Goal: Task Accomplishment & Management: Complete application form

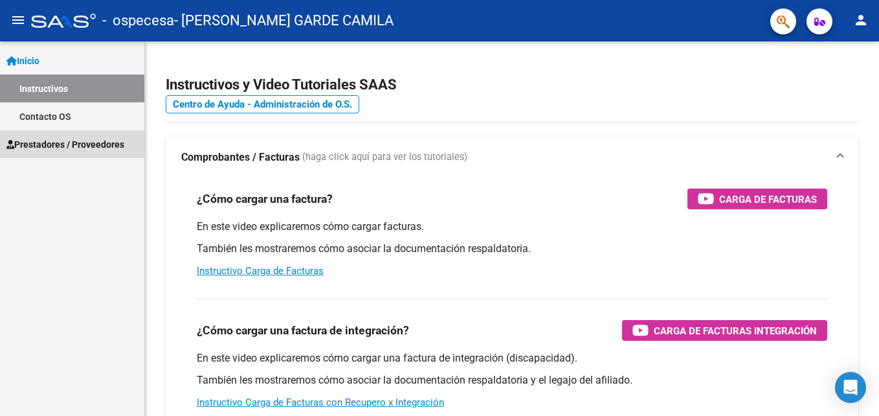
click at [52, 137] on span "Prestadores / Proveedores" at bounding box center [65, 144] width 118 height 14
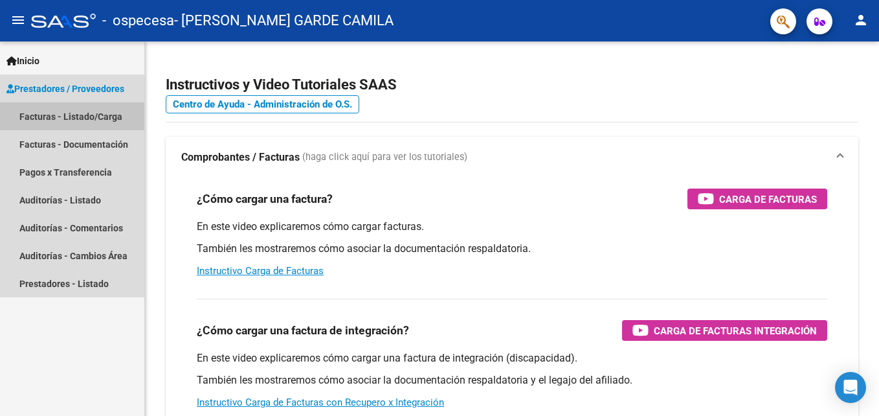
click at [52, 107] on link "Facturas - Listado/Carga" at bounding box center [72, 116] width 144 height 28
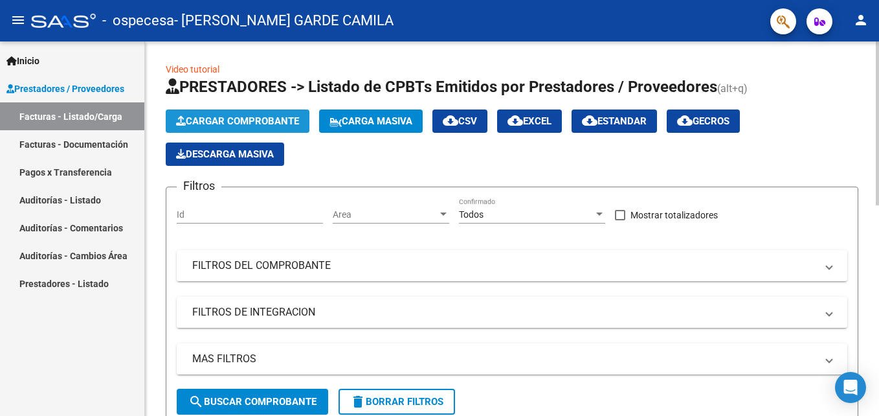
click at [229, 118] on span "Cargar Comprobante" at bounding box center [237, 121] width 123 height 12
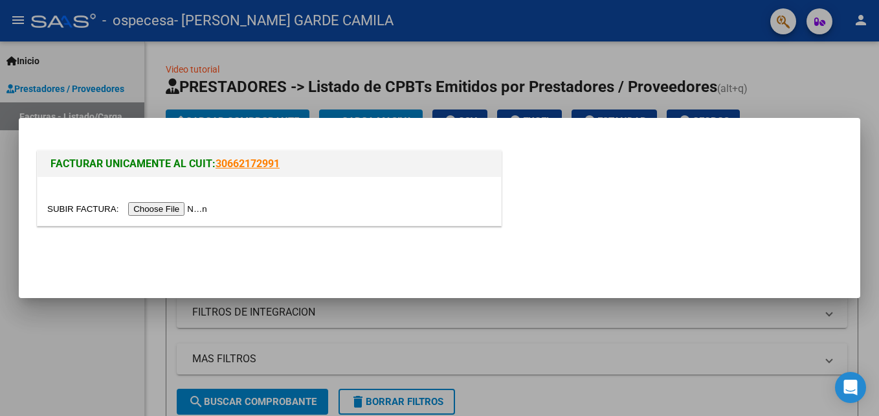
click at [149, 209] on input "file" at bounding box center [129, 209] width 164 height 14
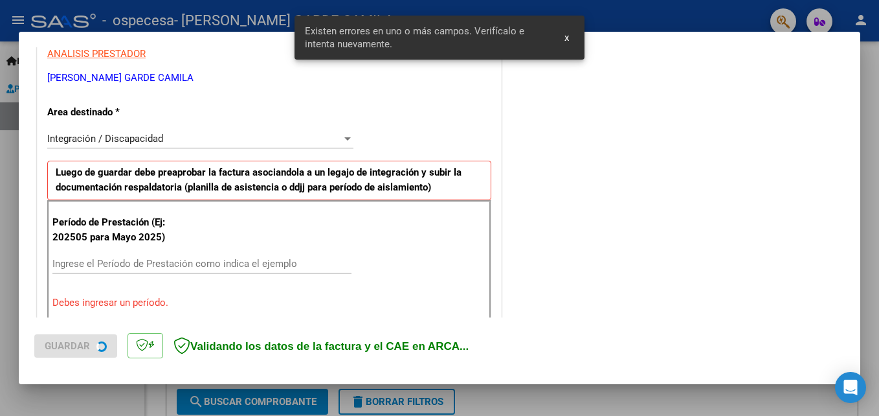
scroll to position [316, 0]
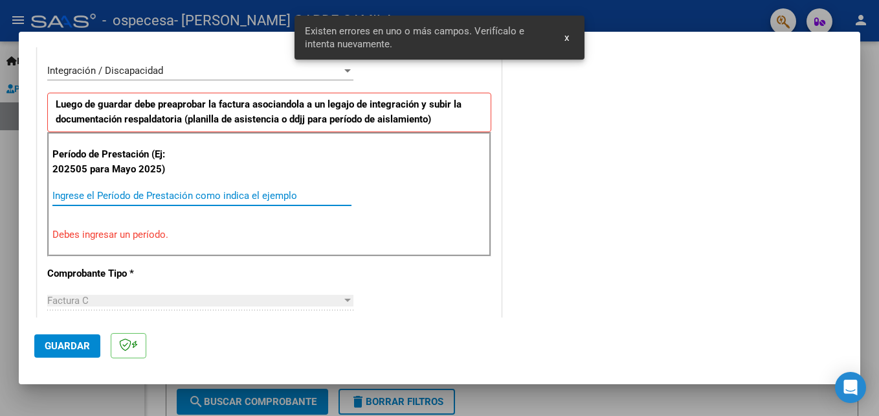
click at [135, 193] on input "Ingrese el Período de Prestación como indica el ejemplo" at bounding box center [201, 196] width 299 height 12
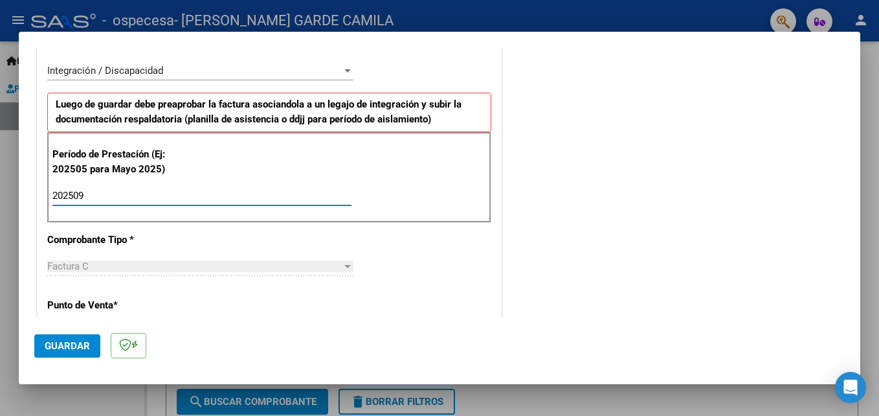
type input "202509"
click at [66, 344] on span "Guardar" at bounding box center [67, 346] width 45 height 12
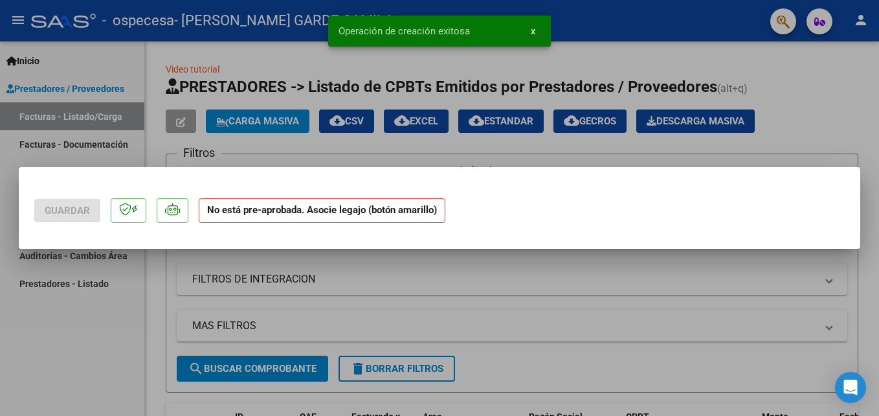
scroll to position [0, 0]
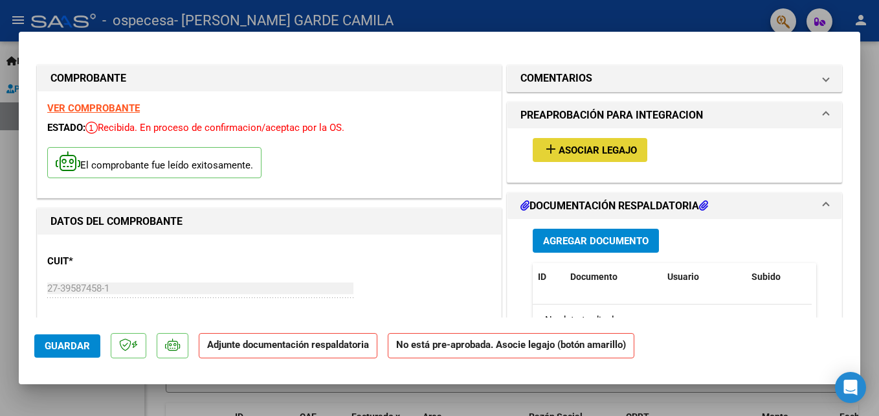
click at [568, 147] on span "Asociar Legajo" at bounding box center [598, 150] width 78 height 12
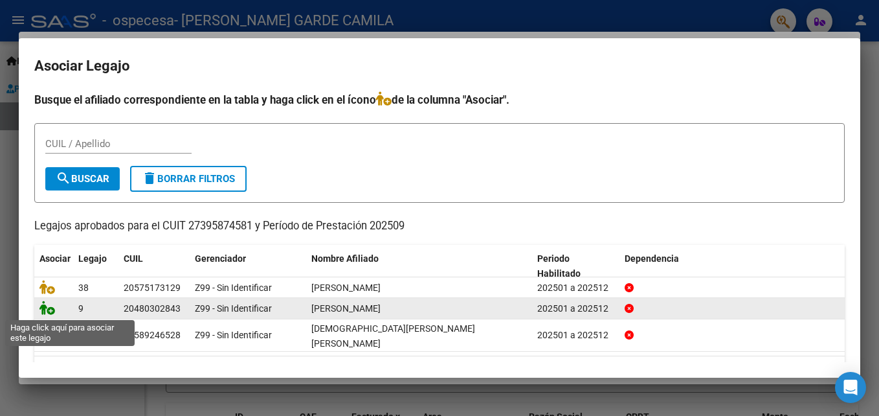
click at [43, 309] on icon at bounding box center [47, 307] width 16 height 14
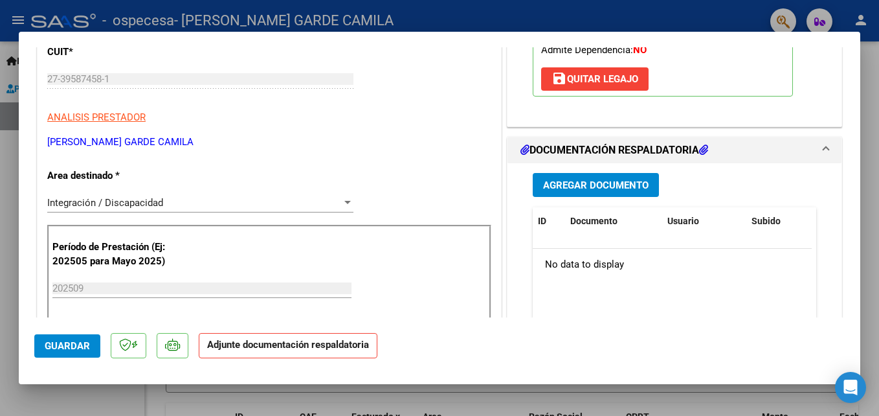
scroll to position [228, 0]
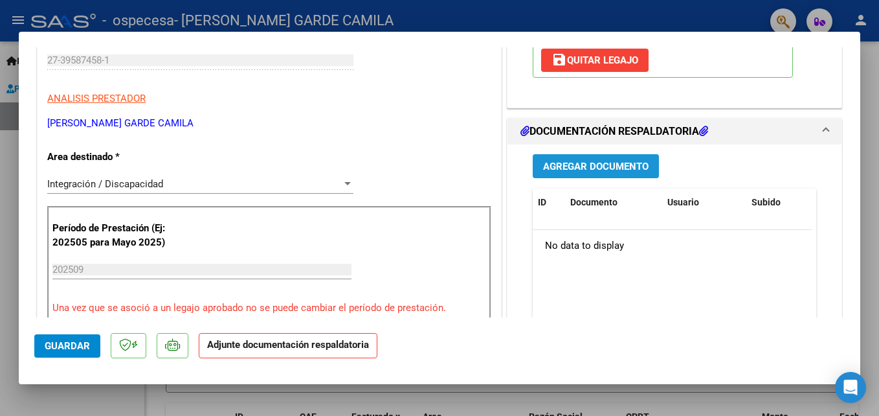
click at [550, 168] on span "Agregar Documento" at bounding box center [596, 167] width 106 height 12
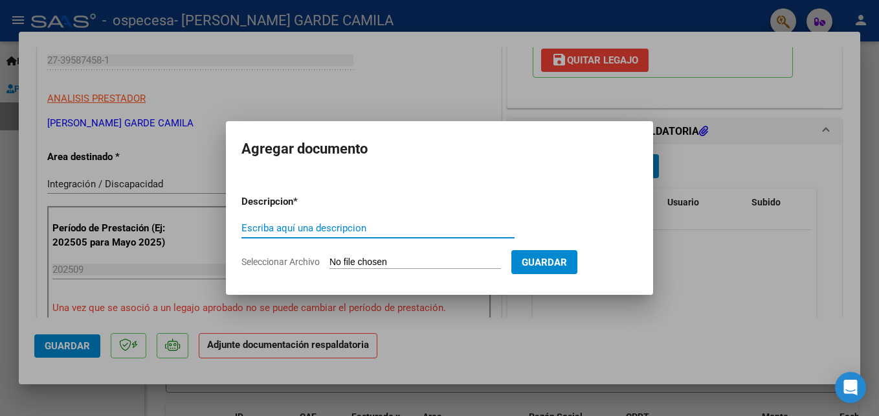
click at [285, 230] on input "Escriba aquí una descripcion" at bounding box center [377, 228] width 273 height 12
type input "asistencia"
click at [397, 259] on input "Seleccionar Archivo" at bounding box center [415, 262] width 172 height 12
type input "C:\fakepath\asist [PERSON_NAME].pdf"
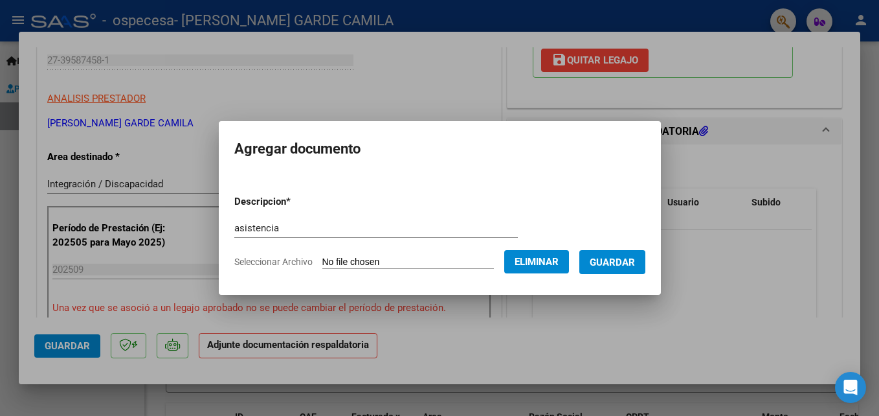
click at [632, 254] on button "Guardar" at bounding box center [612, 262] width 66 height 24
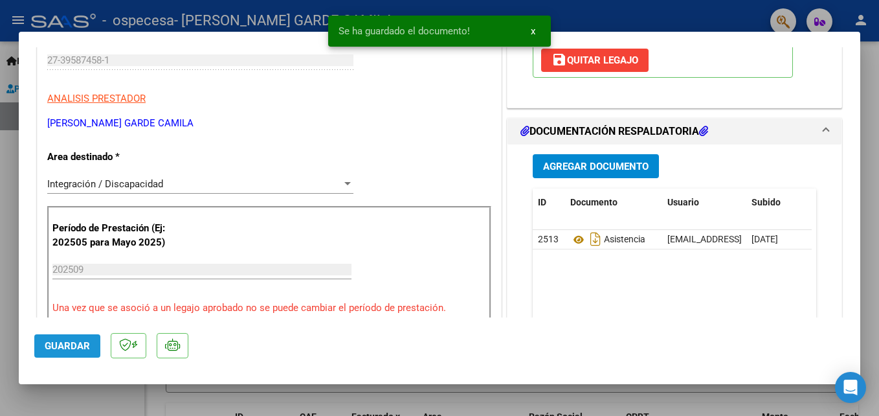
click at [65, 346] on span "Guardar" at bounding box center [67, 346] width 45 height 12
click at [584, 9] on div at bounding box center [439, 208] width 879 height 416
type input "$ 0,00"
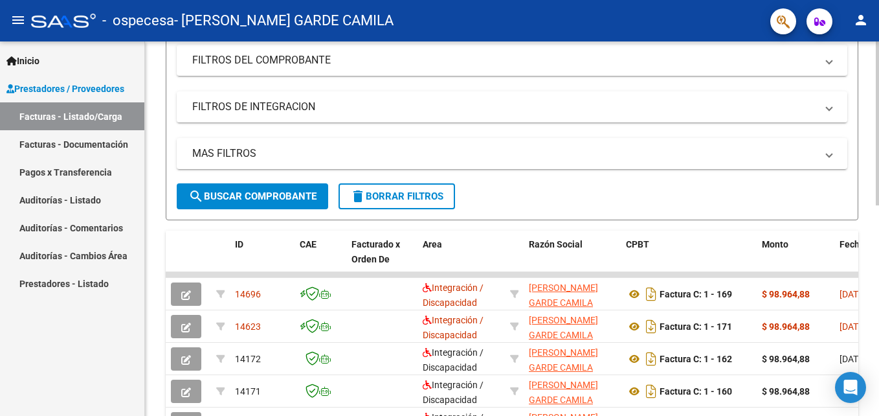
scroll to position [210, 0]
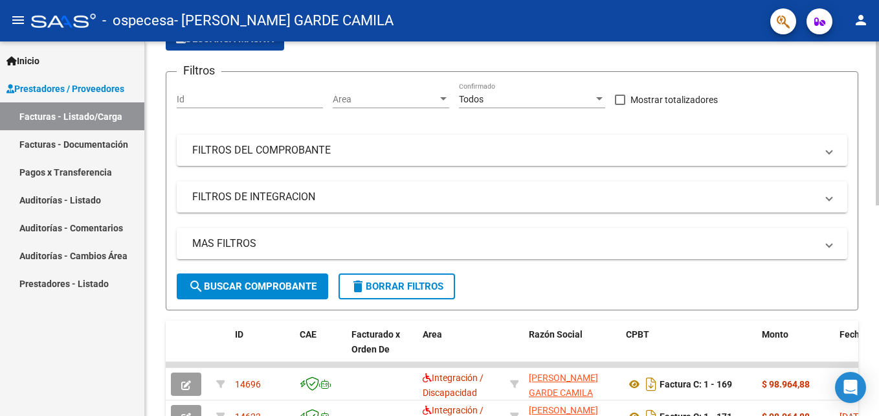
click at [847, 140] on div "Video tutorial PRESTADORES -> Listado de CPBTs Emitidos por Prestadores / Prove…" at bounding box center [513, 347] width 737 height 843
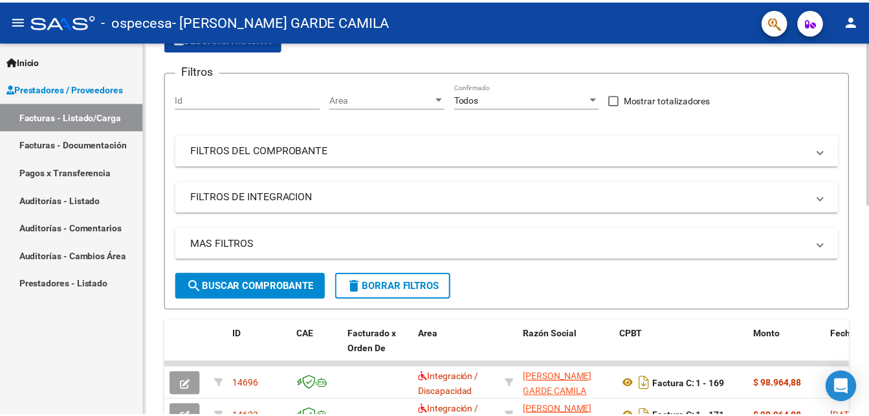
scroll to position [59, 0]
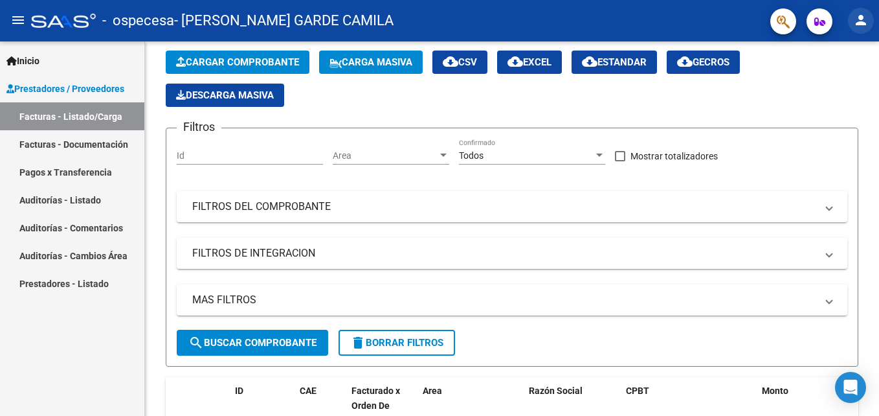
click at [856, 20] on mat-icon "person" at bounding box center [861, 20] width 16 height 16
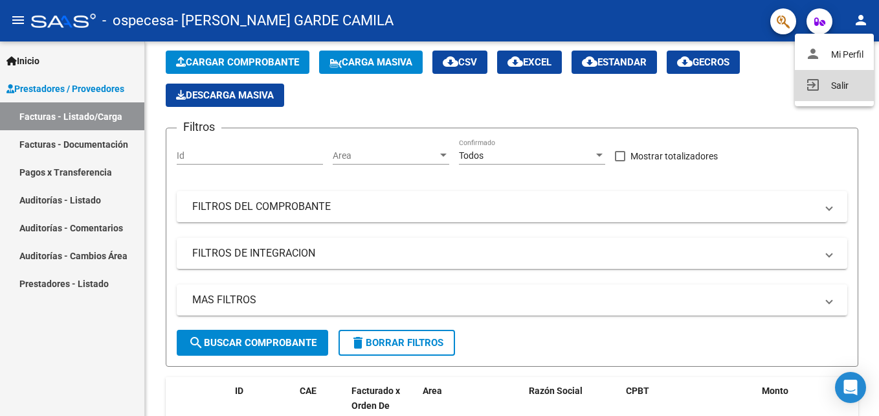
click at [827, 84] on button "exit_to_app Salir" at bounding box center [834, 85] width 79 height 31
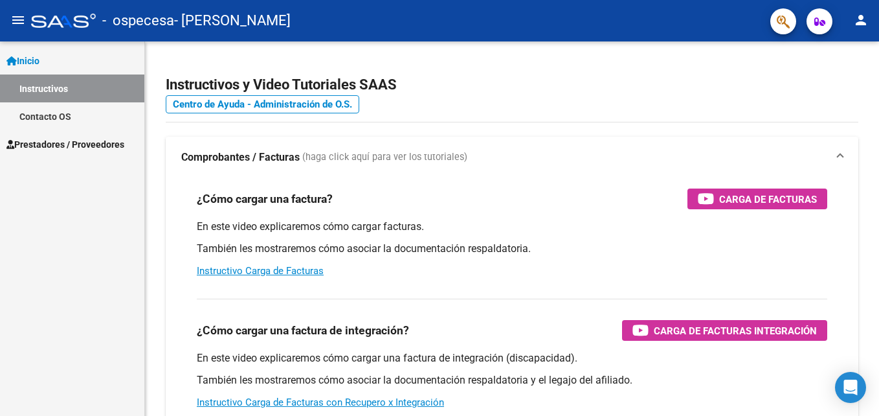
click at [83, 133] on link "Prestadores / Proveedores" at bounding box center [72, 144] width 144 height 28
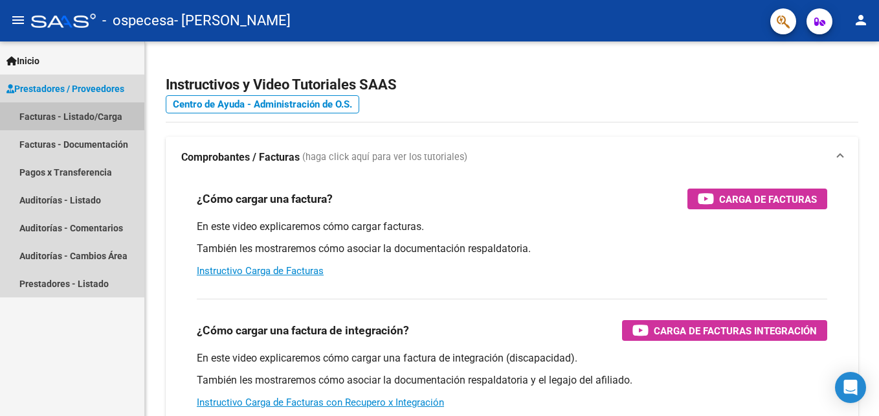
click at [80, 111] on link "Facturas - Listado/Carga" at bounding box center [72, 116] width 144 height 28
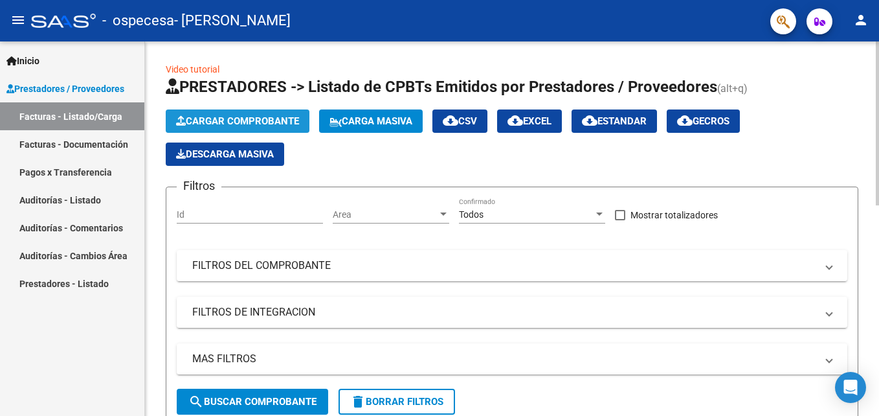
click at [228, 115] on button "Cargar Comprobante" at bounding box center [238, 120] width 144 height 23
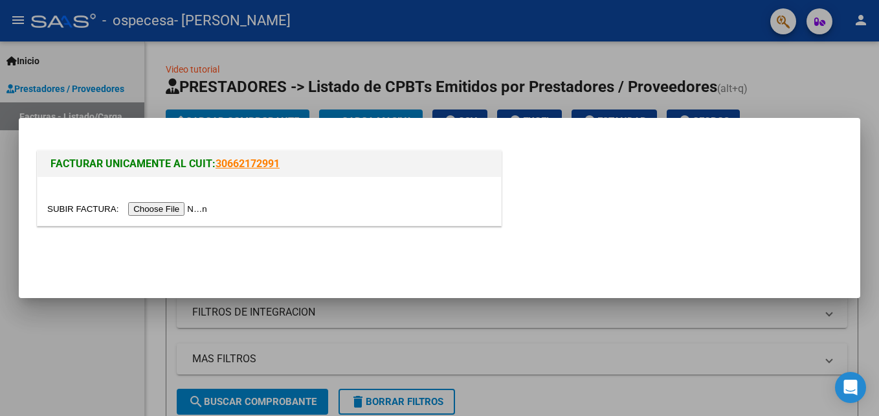
click at [177, 212] on input "file" at bounding box center [129, 209] width 164 height 14
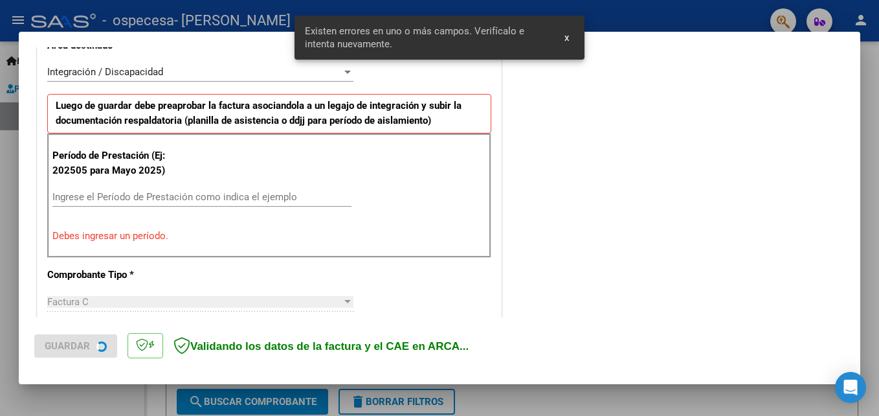
scroll to position [316, 0]
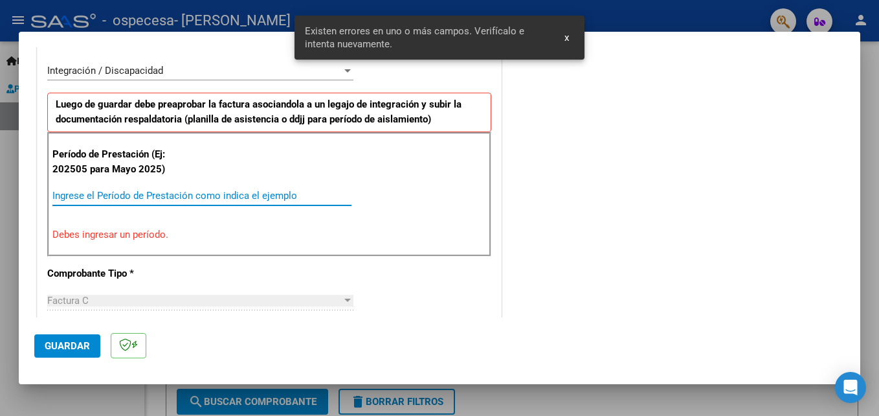
click at [237, 199] on input "Ingrese el Período de Prestación como indica el ejemplo" at bounding box center [201, 196] width 299 height 12
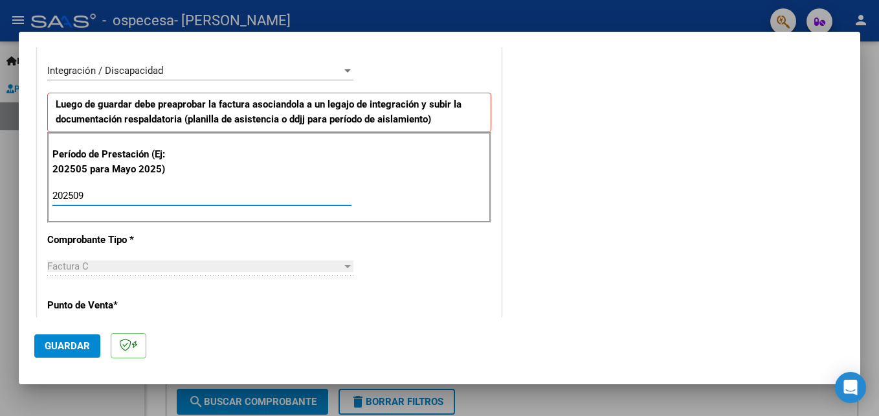
type input "202509"
click at [71, 342] on span "Guardar" at bounding box center [67, 346] width 45 height 12
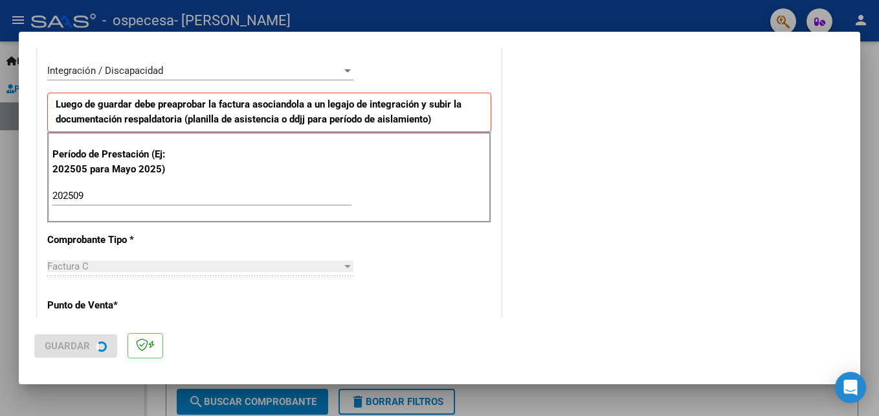
scroll to position [0, 0]
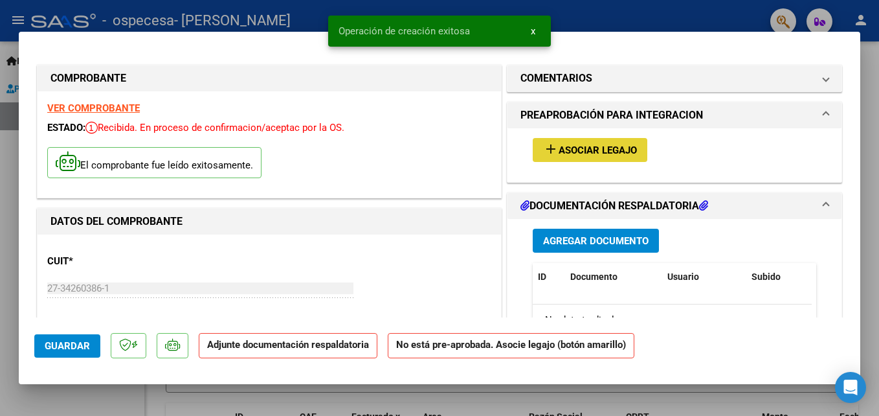
click at [559, 154] on span "Asociar Legajo" at bounding box center [598, 150] width 78 height 12
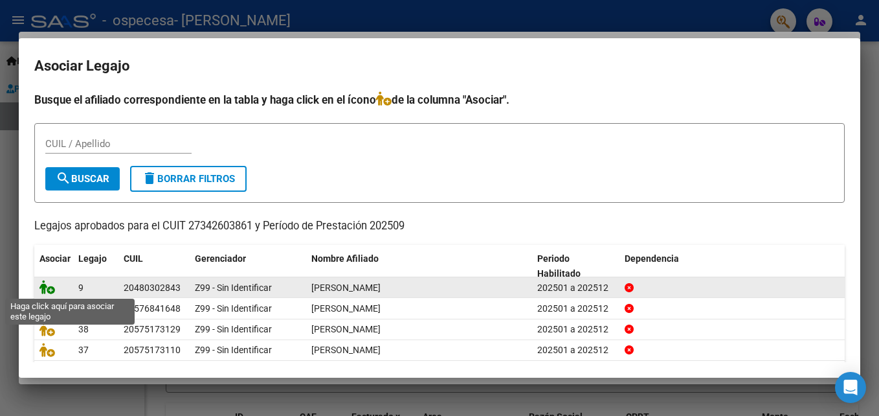
click at [45, 284] on icon at bounding box center [47, 287] width 16 height 14
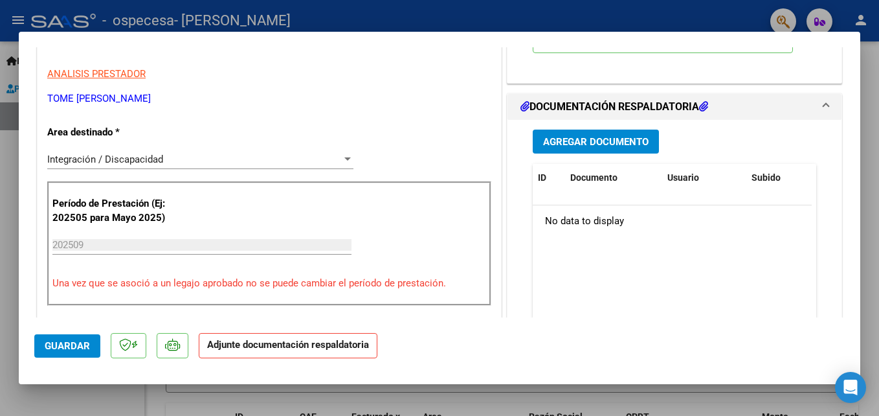
scroll to position [309, 0]
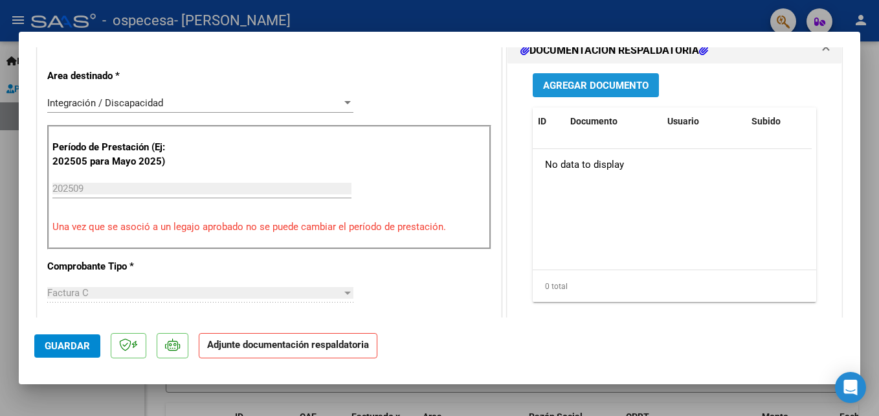
click at [633, 83] on span "Agregar Documento" at bounding box center [596, 86] width 106 height 12
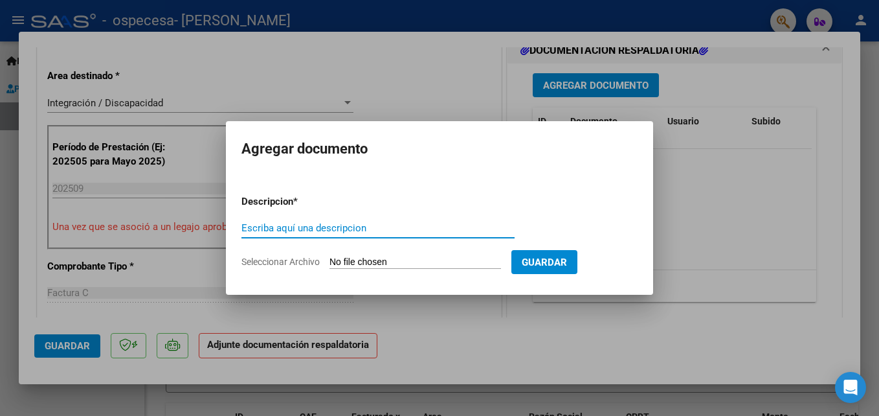
click at [294, 229] on input "Escriba aquí una descripcion" at bounding box center [377, 228] width 273 height 12
type input "asistencia"
click at [355, 259] on input "Seleccionar Archivo" at bounding box center [415, 262] width 172 height 12
type input "C:\fakepath\asist [PERSON_NAME].pdf"
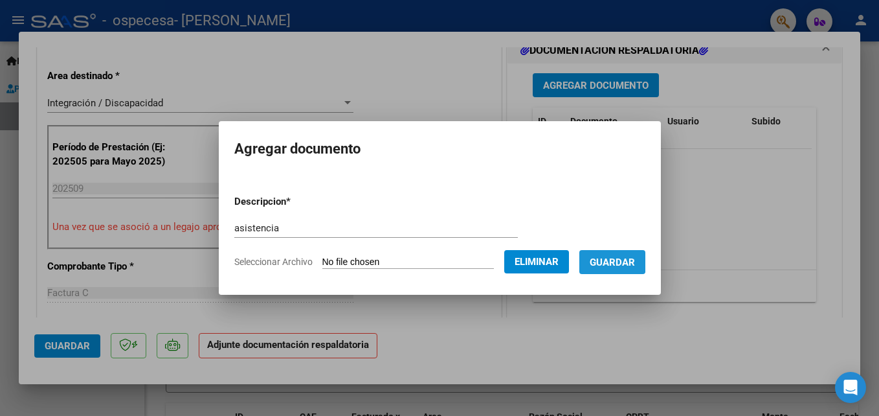
click at [628, 256] on span "Guardar" at bounding box center [612, 262] width 45 height 12
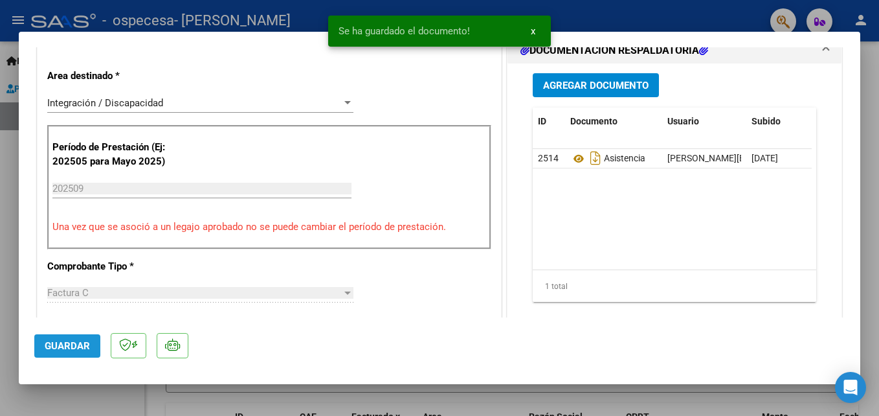
click at [60, 340] on span "Guardar" at bounding box center [67, 346] width 45 height 12
click at [596, 14] on div at bounding box center [439, 208] width 879 height 416
type input "$ 0,00"
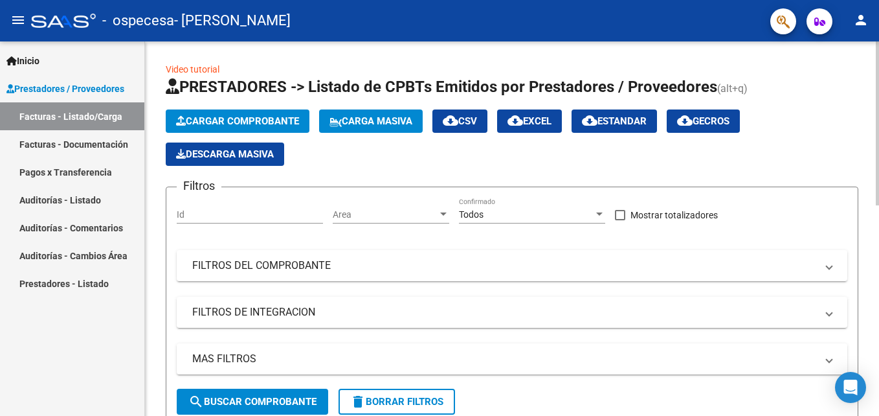
drag, startPoint x: 875, startPoint y: 67, endPoint x: 830, endPoint y: 54, distance: 46.7
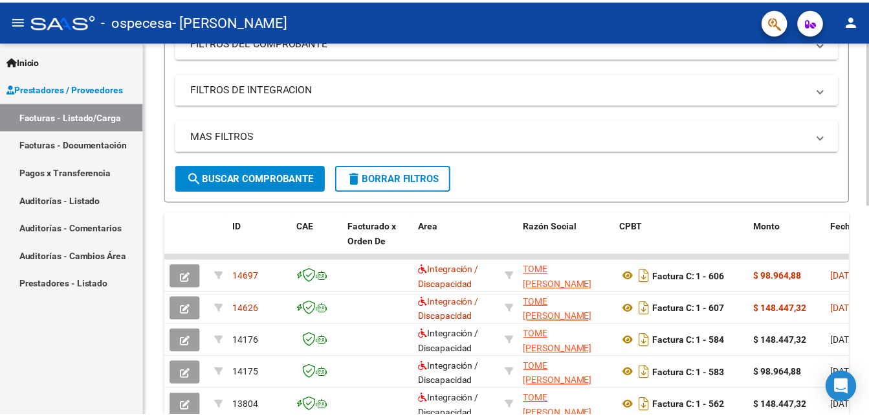
scroll to position [229, 0]
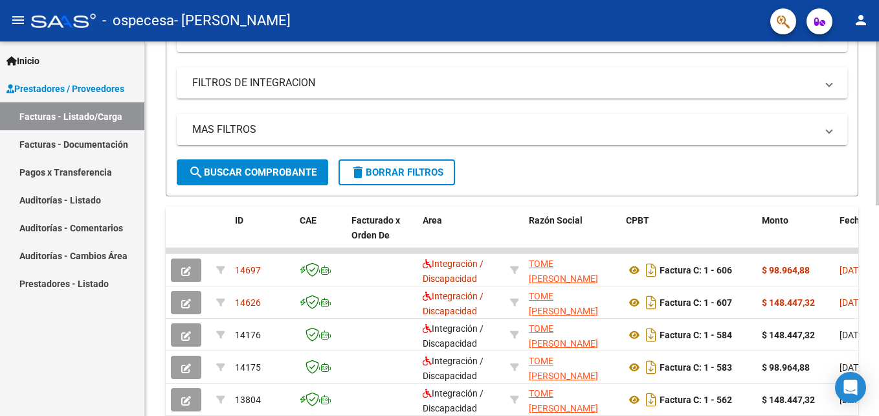
click at [869, 176] on div "Video tutorial PRESTADORES -> Listado de CPBTs Emitidos por Prestadores / Prove…" at bounding box center [513, 233] width 737 height 843
click at [854, 15] on mat-icon "person" at bounding box center [861, 20] width 16 height 16
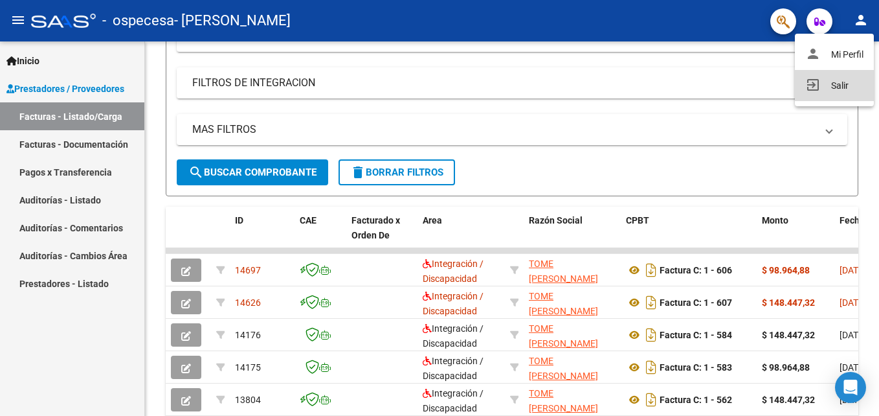
click at [838, 75] on button "exit_to_app Salir" at bounding box center [834, 85] width 79 height 31
